Goal: Learn about a topic

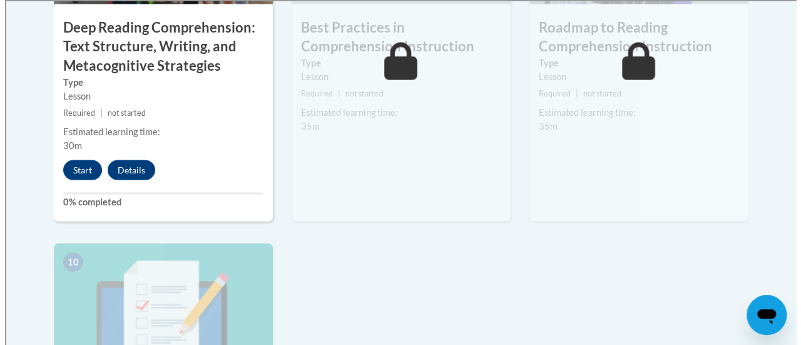
scroll to position [1231, 0]
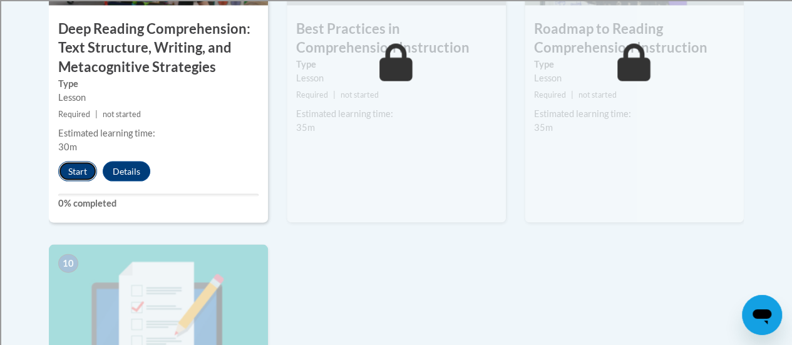
click at [74, 169] on button "Start" at bounding box center [77, 171] width 39 height 20
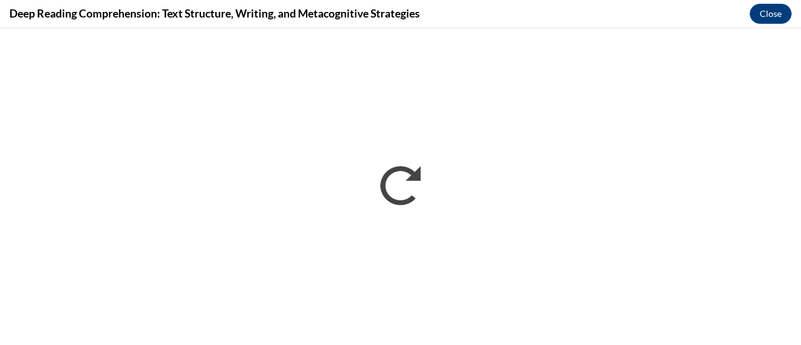
scroll to position [0, 0]
